Goal: Task Accomplishment & Management: Use online tool/utility

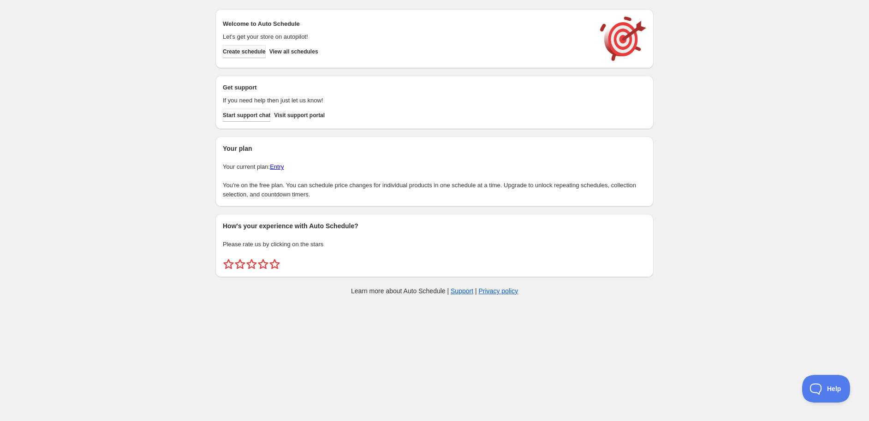
click at [250, 53] on span "Create schedule" at bounding box center [244, 51] width 43 height 7
click at [235, 54] on span "Create schedule" at bounding box center [244, 51] width 43 height 7
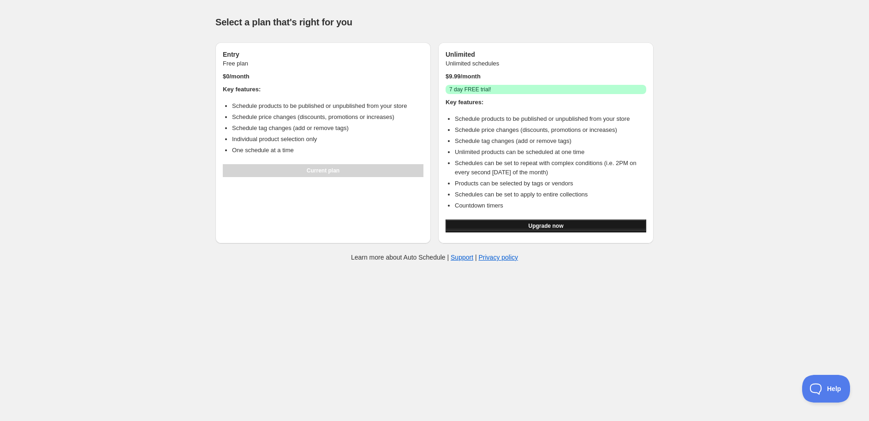
click at [503, 222] on button "Upgrade now" at bounding box center [546, 226] width 201 height 13
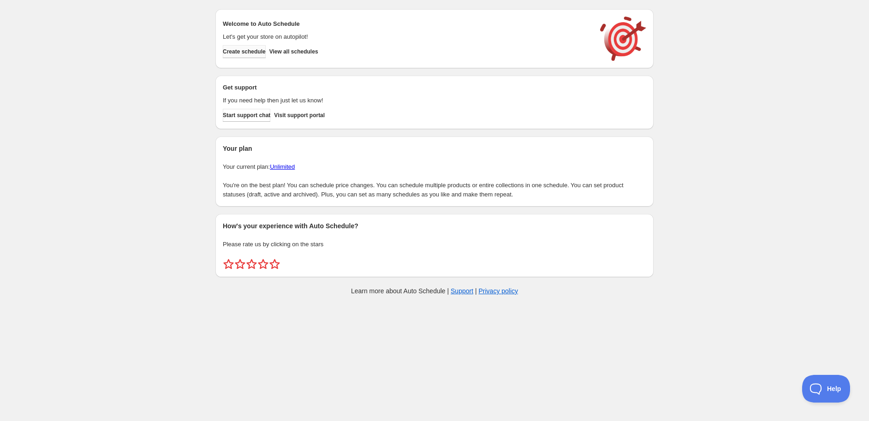
click at [258, 52] on span "Create schedule" at bounding box center [244, 51] width 43 height 7
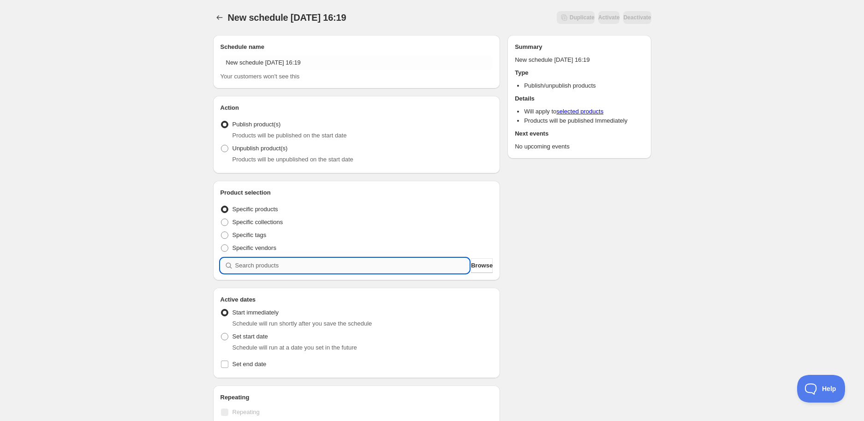
click at [291, 263] on input "search" at bounding box center [352, 265] width 234 height 15
type input "b"
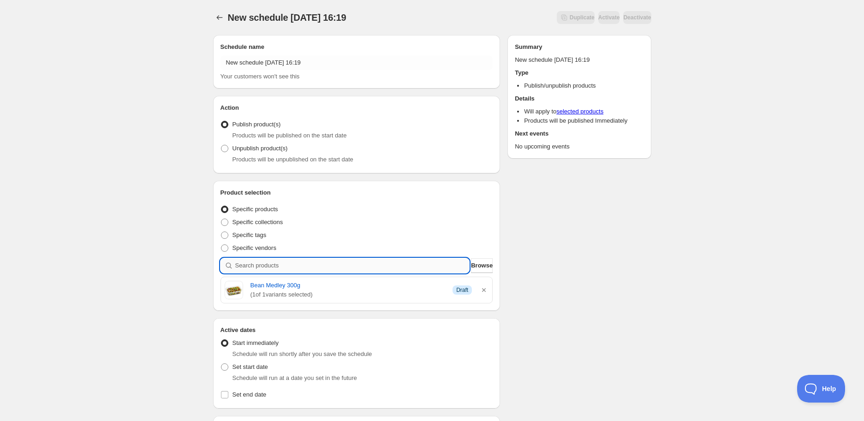
click at [283, 265] on input "search" at bounding box center [352, 265] width 234 height 15
type input "g"
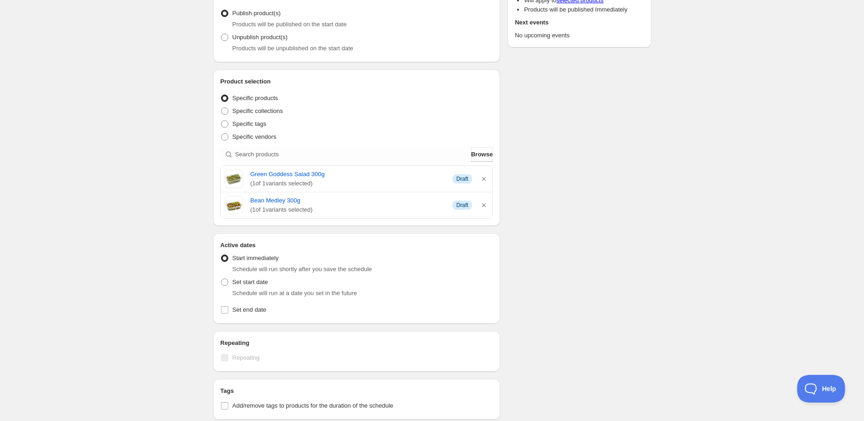
scroll to position [102, 0]
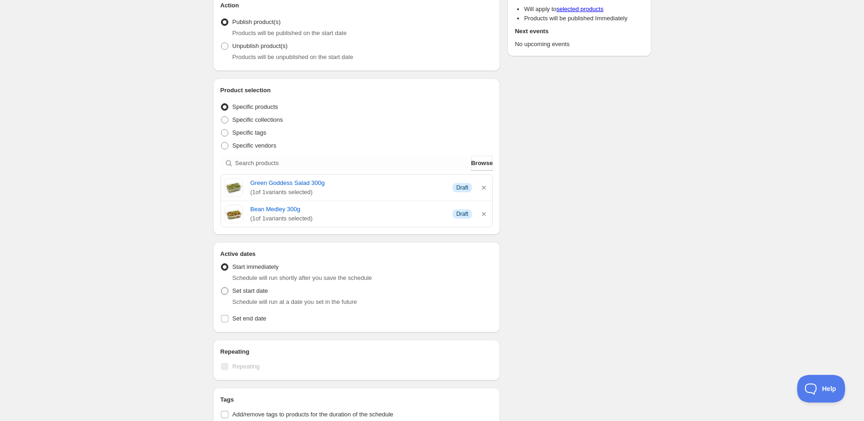
click at [222, 290] on span at bounding box center [224, 291] width 7 height 7
click at [222, 288] on input "Set start date" at bounding box center [221, 288] width 0 height 0
radio input "true"
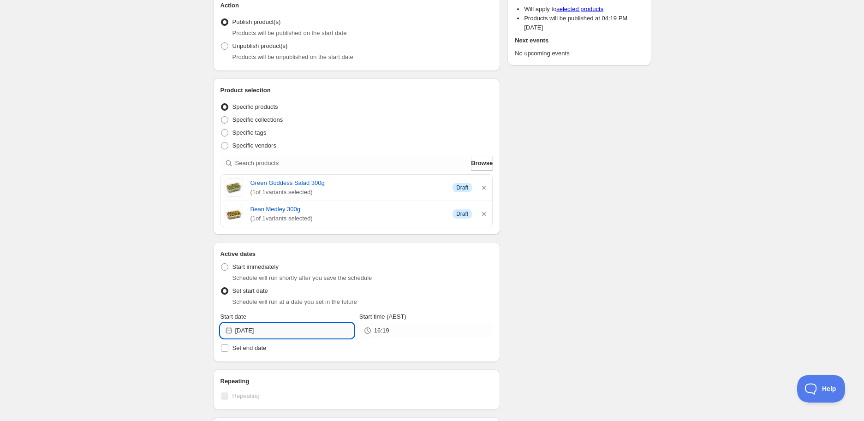
click at [291, 335] on input "2025-09-29" at bounding box center [294, 331] width 119 height 15
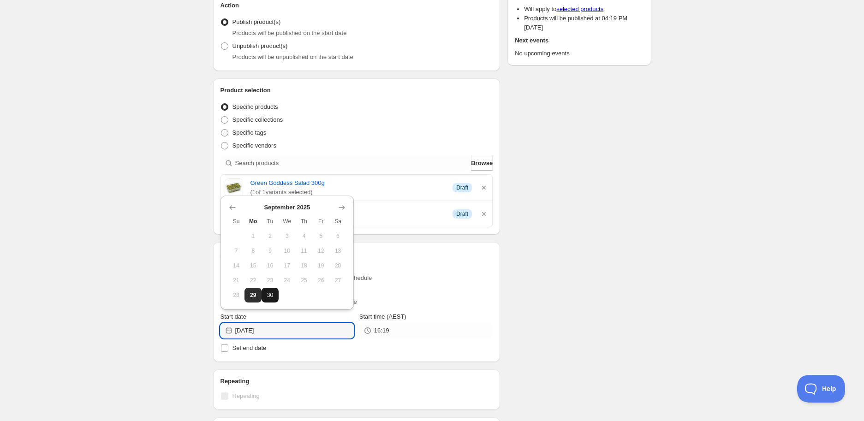
click at [271, 293] on span "30" at bounding box center [270, 295] width 10 height 7
type input "2025-09-30"
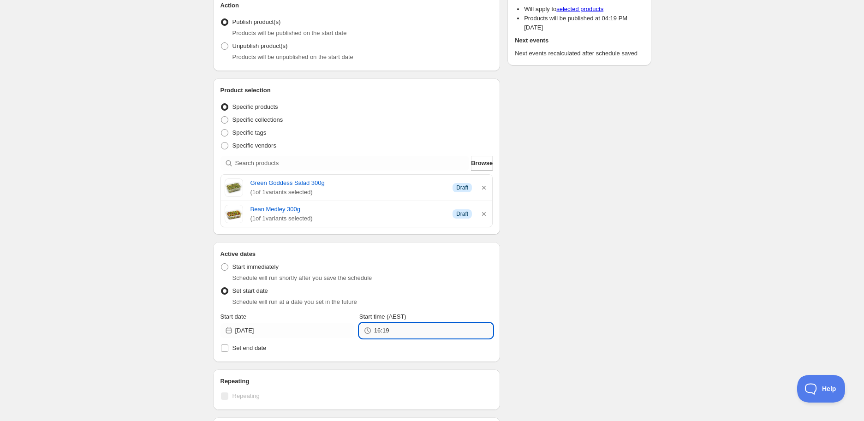
click at [399, 328] on input "16:19" at bounding box center [433, 331] width 119 height 15
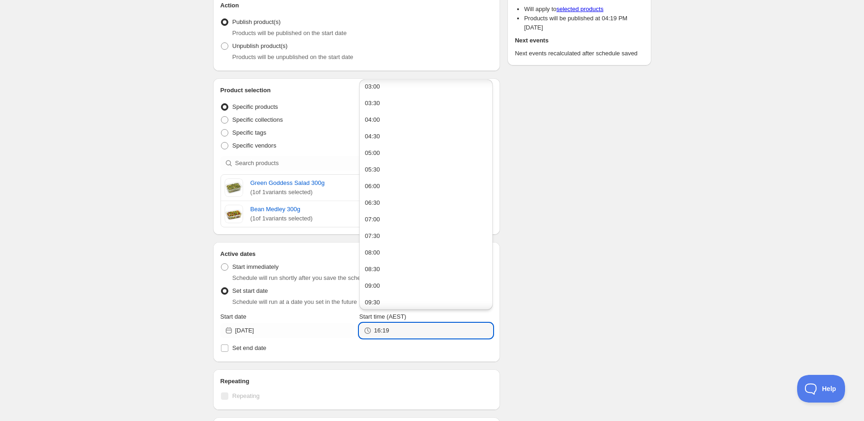
scroll to position [154, 0]
click at [407, 246] on button "09:30" at bounding box center [426, 251] width 128 height 15
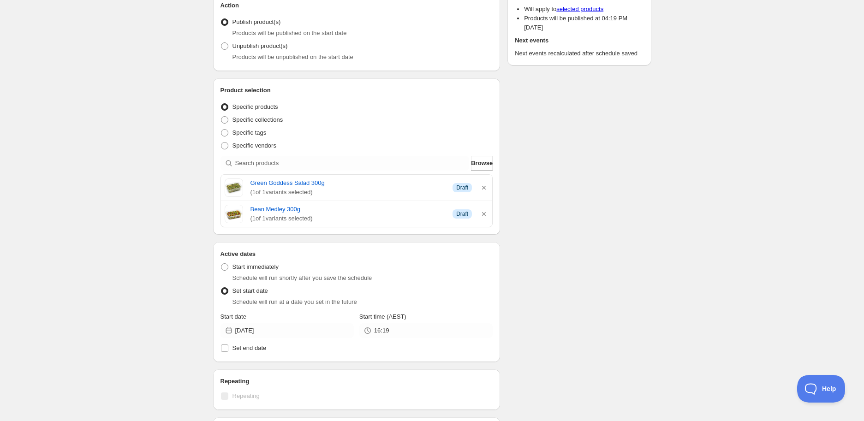
type input "09:30"
click at [601, 323] on div "Schedule name New schedule Sep 29 2025 16:19 Your customers won't see this Acti…" at bounding box center [429, 296] width 446 height 743
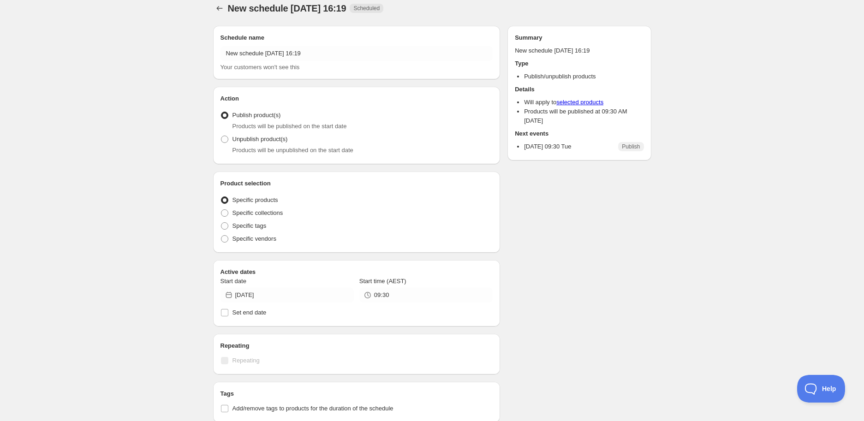
radio input "true"
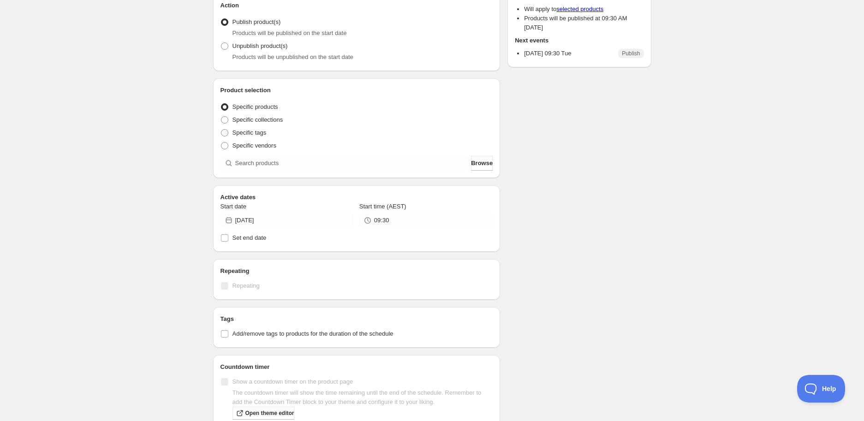
click at [557, 304] on div "Schedule name New schedule Sep 29 2025 16:19 Your customers won't see this Acti…" at bounding box center [429, 241] width 446 height 633
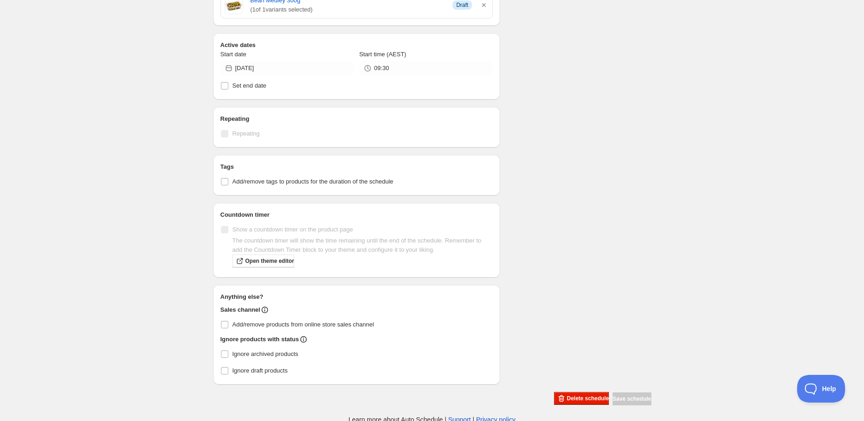
scroll to position [312, 0]
click at [223, 352] on input "Ignore archived products" at bounding box center [224, 353] width 7 height 7
checkbox input "true"
click at [223, 323] on input "Add/remove products from online store sales channel" at bounding box center [224, 323] width 7 height 7
checkbox input "true"
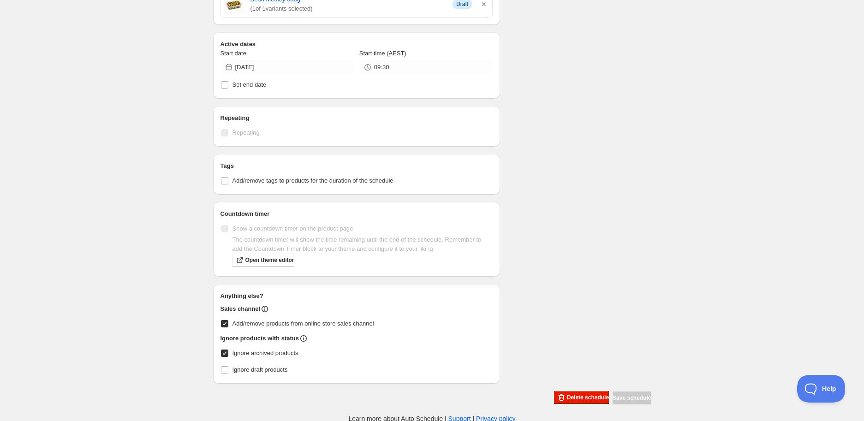
click at [130, 270] on div "New schedule Sep 29 2025 16:19. This page is ready New schedule Sep 29 2025 16:…" at bounding box center [432, 56] width 864 height 736
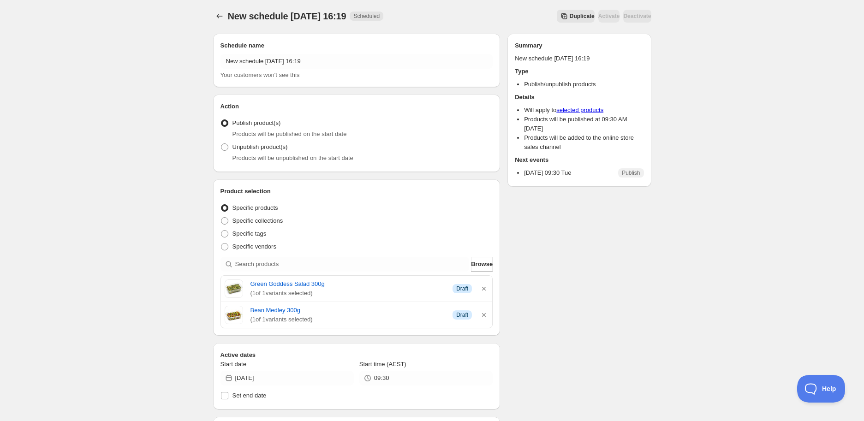
scroll to position [0, 0]
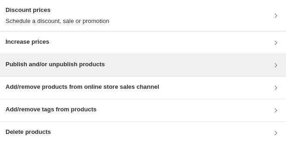
click at [43, 71] on div "Publish and/or unpublish products" at bounding box center [55, 65] width 99 height 11
